Goal: Information Seeking & Learning: Learn about a topic

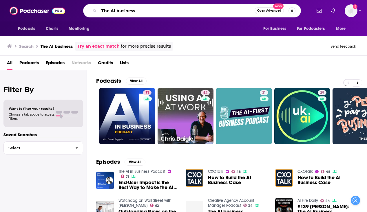
click at [122, 10] on input "The AI business" at bounding box center [177, 10] width 156 height 9
drag, startPoint x: 100, startPoint y: 11, endPoint x: 148, endPoint y: 11, distance: 48.1
click at [148, 11] on div "The AI business Open Advanced New" at bounding box center [192, 10] width 218 height 13
drag, startPoint x: 148, startPoint y: 11, endPoint x: 92, endPoint y: 9, distance: 56.3
click at [92, 9] on div "The AI business Open Advanced New" at bounding box center [192, 10] width 218 height 13
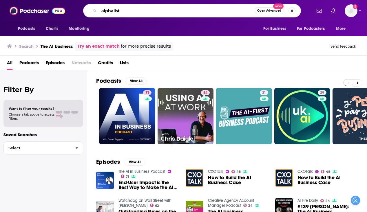
type input "alphalist"
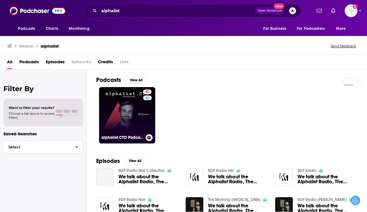
click at [124, 113] on link "51 alphalist.CTO Podcast - For CTOs and Technical Leaders" at bounding box center [127, 115] width 56 height 56
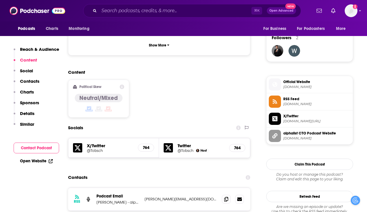
scroll to position [437, 0]
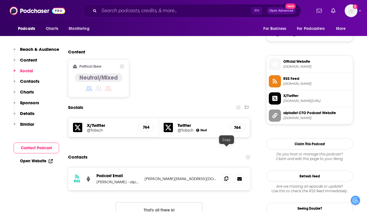
click at [229, 174] on span at bounding box center [226, 178] width 9 height 9
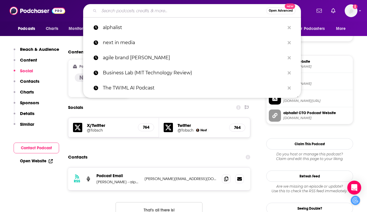
click at [160, 10] on input "Search podcasts, credits, & more..." at bounding box center [182, 10] width 167 height 9
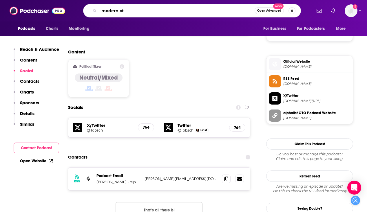
type input "modern cto"
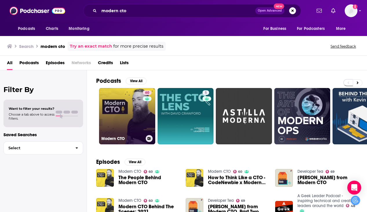
click at [145, 125] on div "60" at bounding box center [148, 112] width 10 height 45
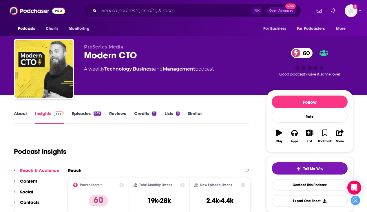
click at [23, 112] on link "About" at bounding box center [20, 116] width 13 height 13
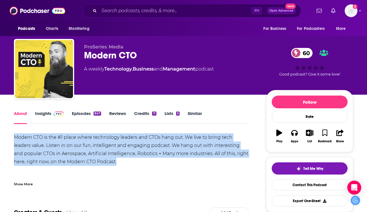
drag, startPoint x: 14, startPoint y: 135, endPoint x: 122, endPoint y: 160, distance: 111.0
copy div "Modern CTO is the #1 place where technology leaders and CTOs hang out. We live …"
click at [54, 113] on img at bounding box center [59, 113] width 10 height 5
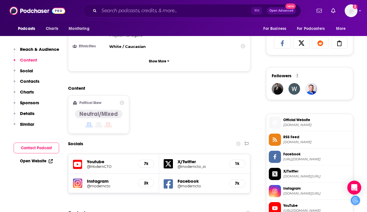
scroll to position [446, 0]
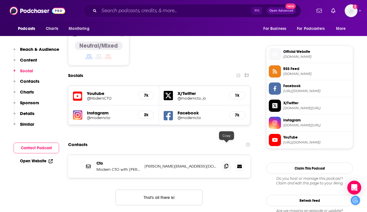
click at [230, 161] on span at bounding box center [226, 165] width 9 height 9
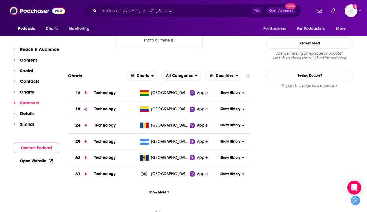
scroll to position [403, 0]
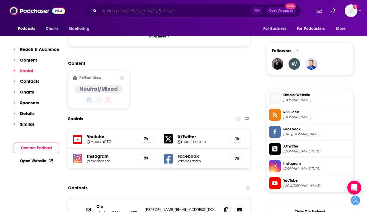
click at [161, 9] on input "Search podcasts, credits, & more..." at bounding box center [175, 10] width 153 height 9
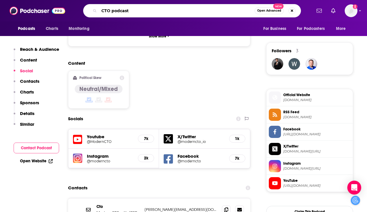
type input "CTO podcasts"
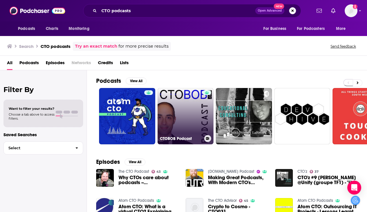
click at [158, 105] on link "CTOBOB Podcast" at bounding box center [186, 116] width 56 height 56
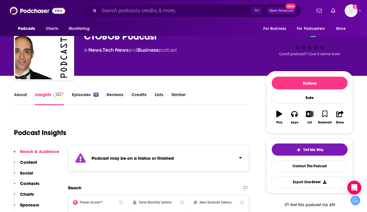
scroll to position [21, 0]
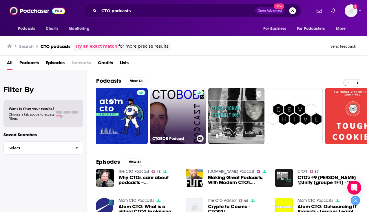
scroll to position [0, 8]
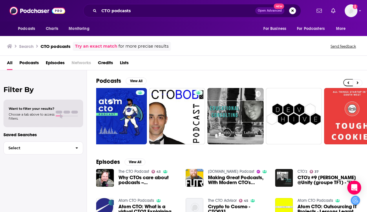
click at [134, 171] on link "The CTO Podcast" at bounding box center [134, 171] width 31 height 5
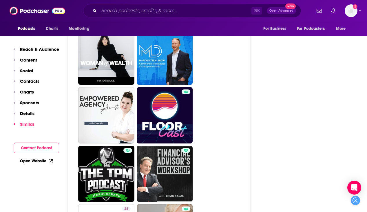
scroll to position [1357, 0]
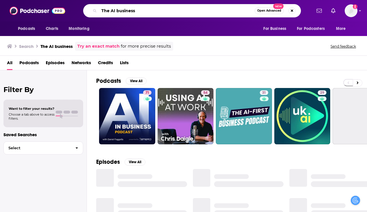
click at [95, 10] on div "The AI business Open Advanced New" at bounding box center [192, 10] width 218 height 13
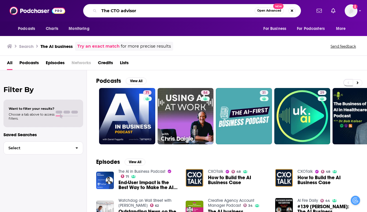
type input "The CTO advisor"
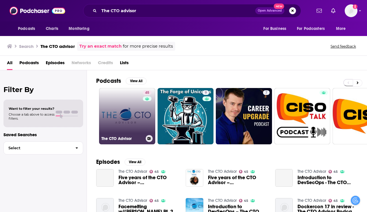
click at [125, 104] on link "45 The CTO Advisor" at bounding box center [127, 116] width 56 height 56
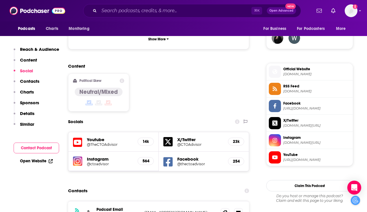
scroll to position [494, 0]
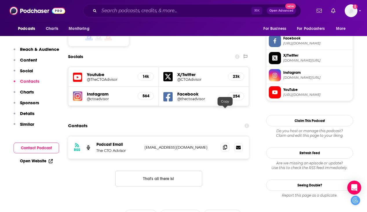
click at [226, 145] on icon at bounding box center [225, 147] width 4 height 5
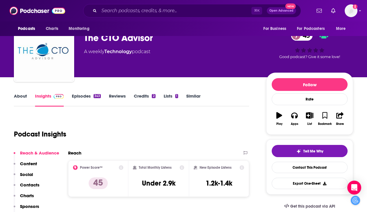
scroll to position [36, 0]
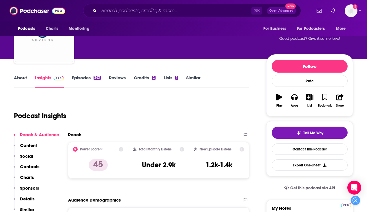
click at [23, 74] on div "About Insights Episodes 343 Reviews Credits 2 Lists 1 Similar" at bounding box center [131, 81] width 235 height 14
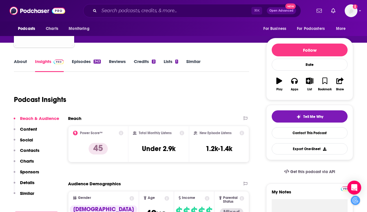
scroll to position [52, 0]
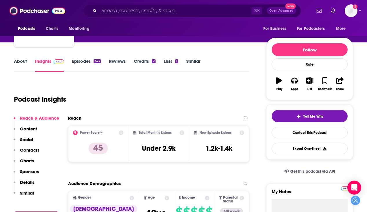
click at [21, 60] on link "About" at bounding box center [20, 64] width 13 height 13
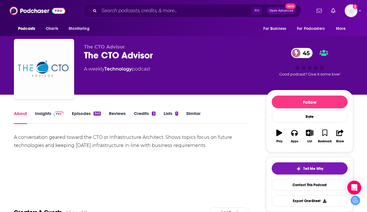
drag, startPoint x: 226, startPoint y: 145, endPoint x: 15, endPoint y: 132, distance: 211.2
copy div "A conversation geared toward the CTO or Infrastructure Architect. Shows topics …"
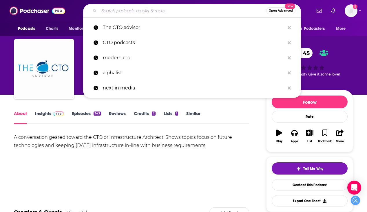
click at [154, 14] on input "Search podcasts, credits, & more..." at bounding box center [182, 10] width 167 height 9
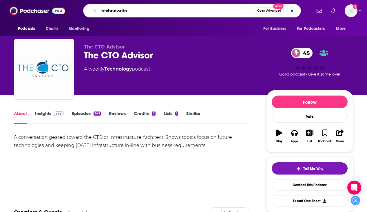
type input "technovation"
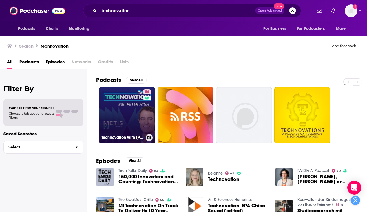
click at [132, 120] on link "58 Technovation with Peter High (CIO, CTO, CDO, CXO Interviews)" at bounding box center [127, 115] width 56 height 56
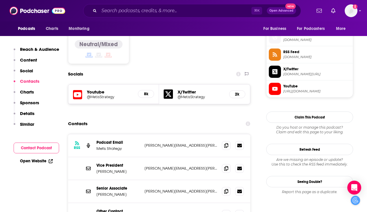
scroll to position [487, 0]
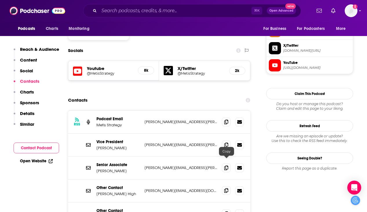
click at [225, 188] on icon at bounding box center [226, 190] width 4 height 5
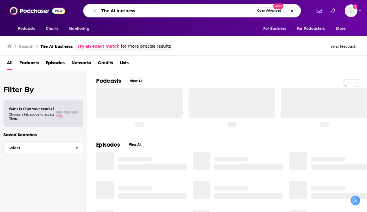
drag, startPoint x: 140, startPoint y: 10, endPoint x: 85, endPoint y: 10, distance: 54.5
click at [85, 10] on div "The AI business Open Advanced New" at bounding box center [192, 10] width 218 height 13
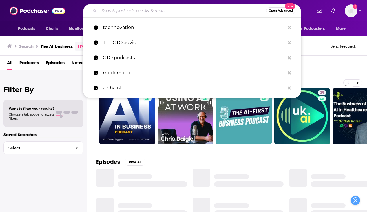
paste input "Redwood Materials."
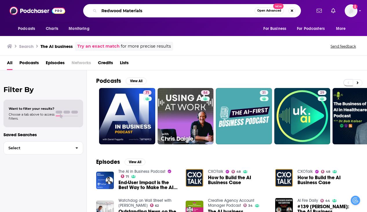
type input "Redwood Materials"
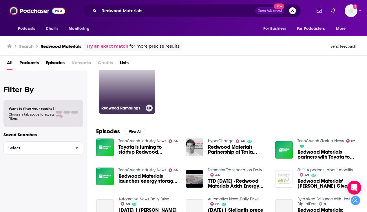
scroll to position [32, 0]
